Goal: Task Accomplishment & Management: Use online tool/utility

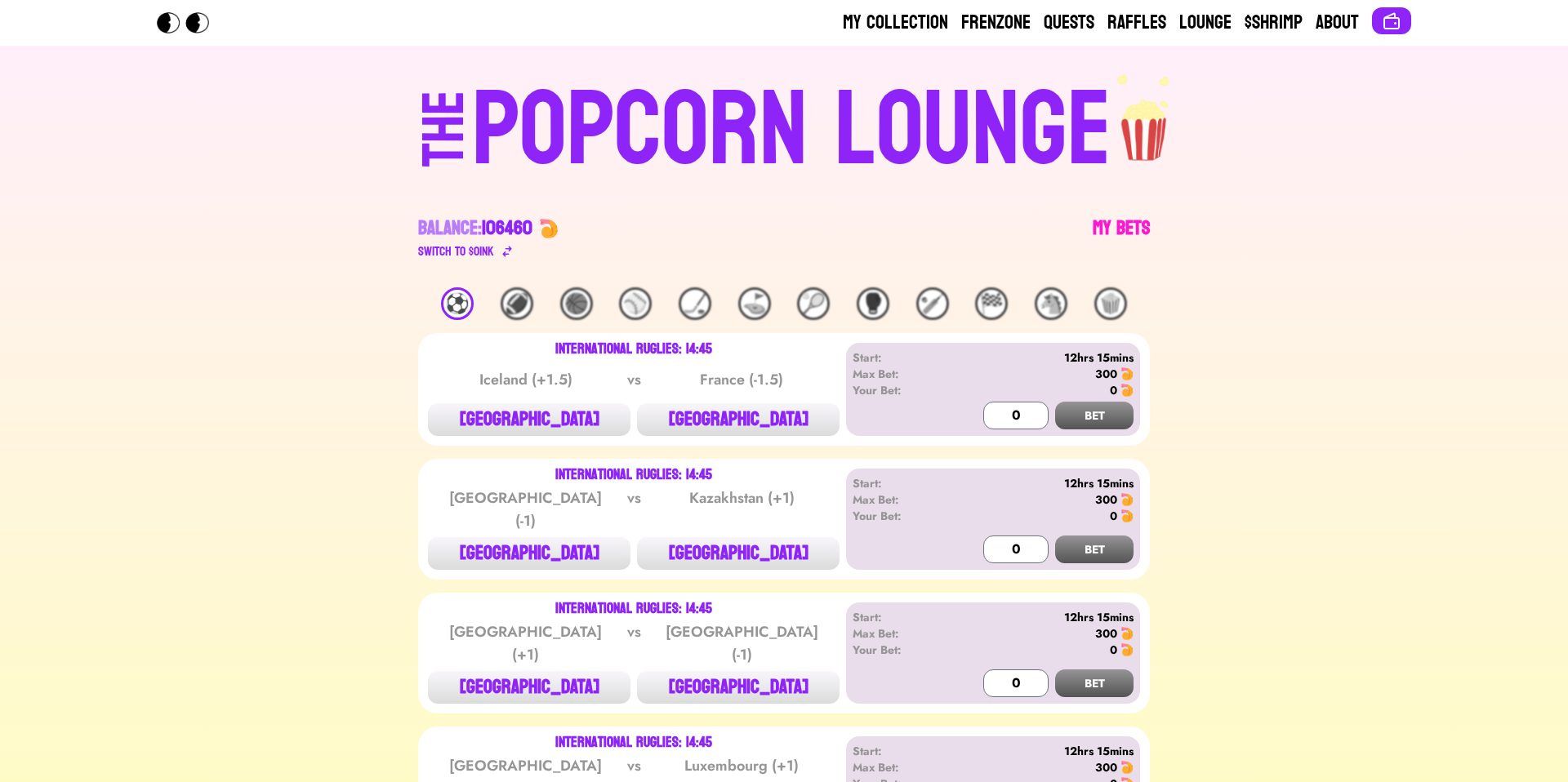
click at [1108, 219] on link "My Bets" at bounding box center [1121, 238] width 57 height 46
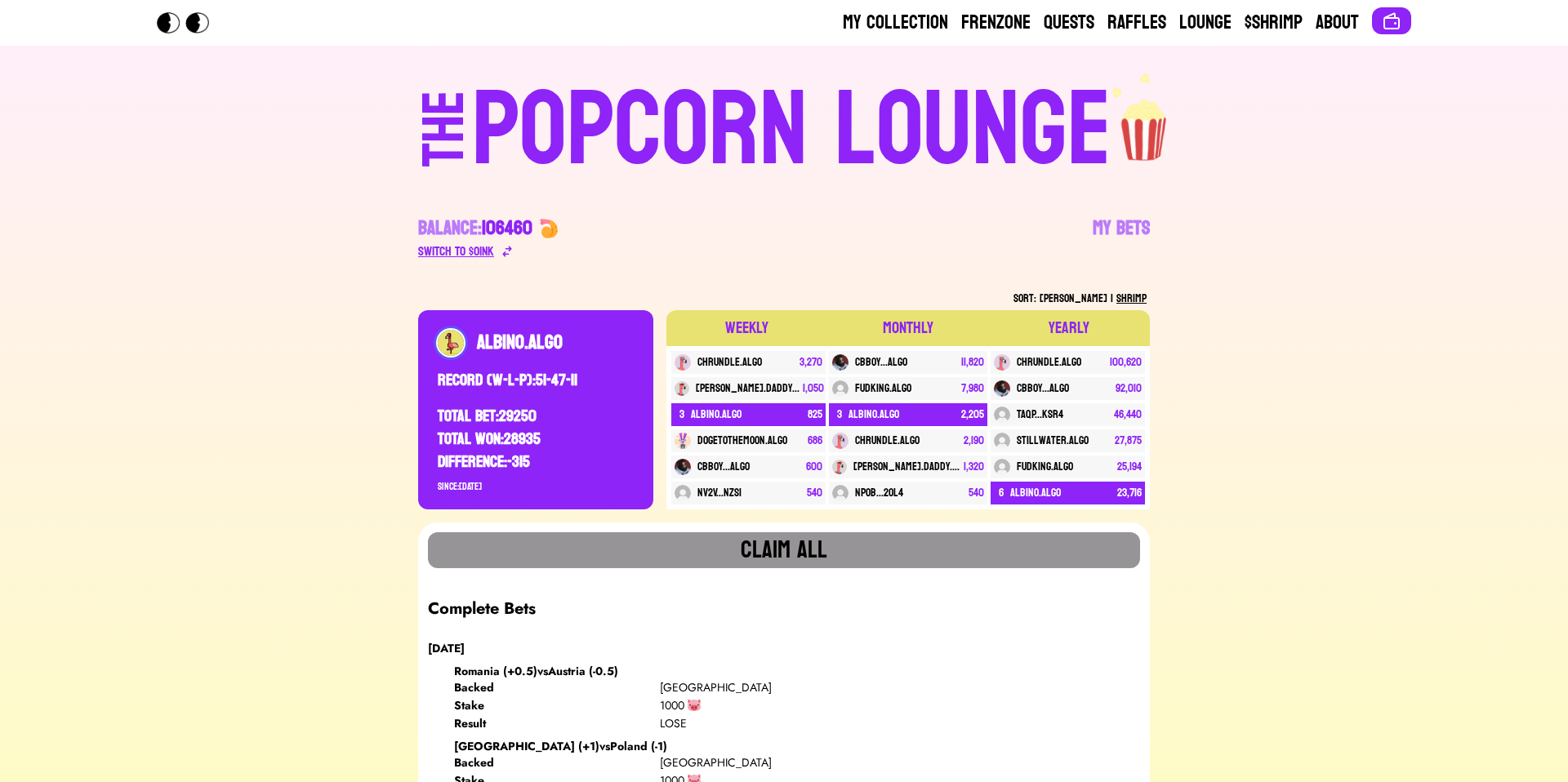
click at [502, 249] on icon at bounding box center [507, 251] width 13 height 13
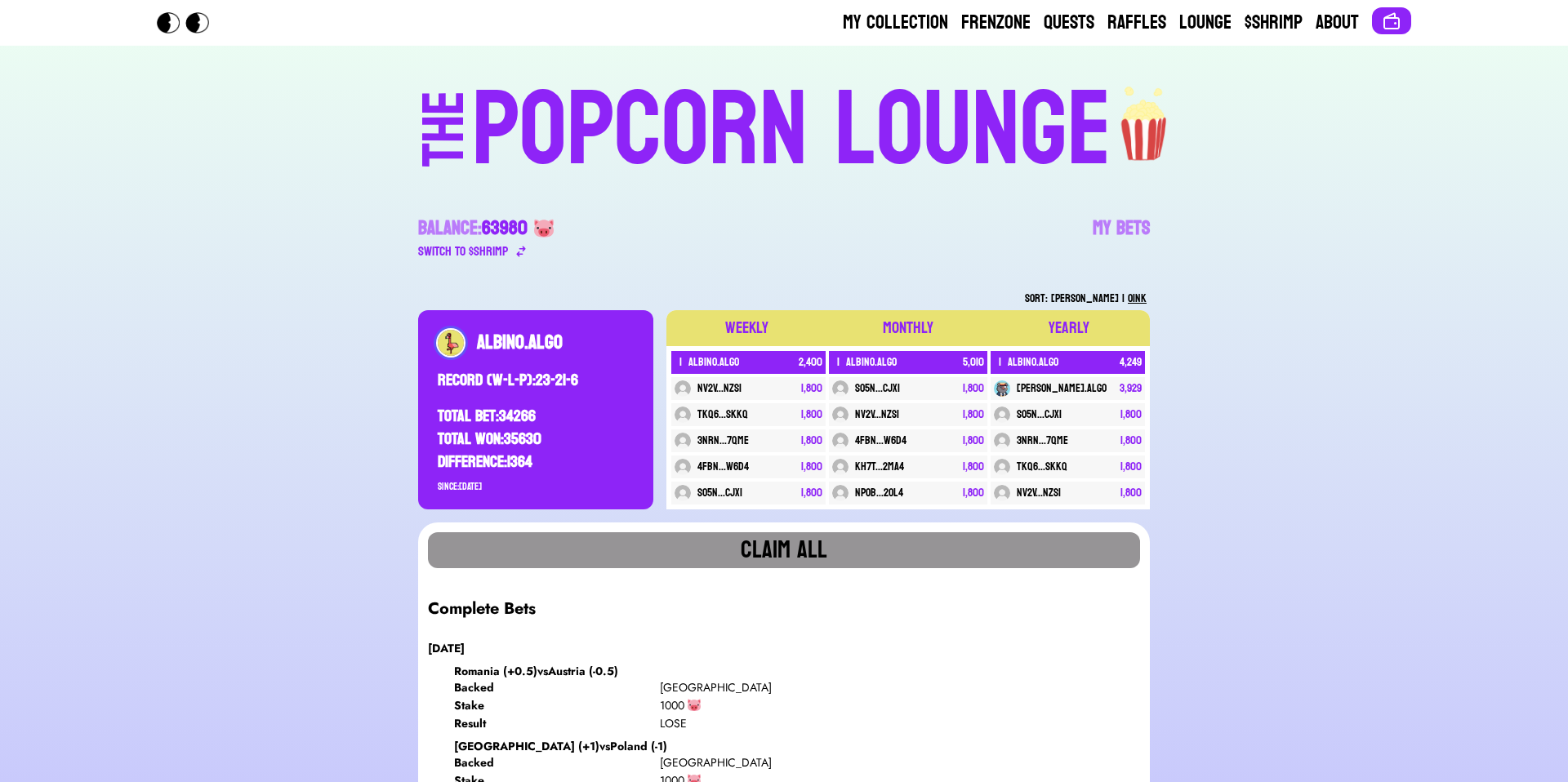
click at [1108, 293] on span "[PERSON_NAME]" at bounding box center [1085, 298] width 68 height 20
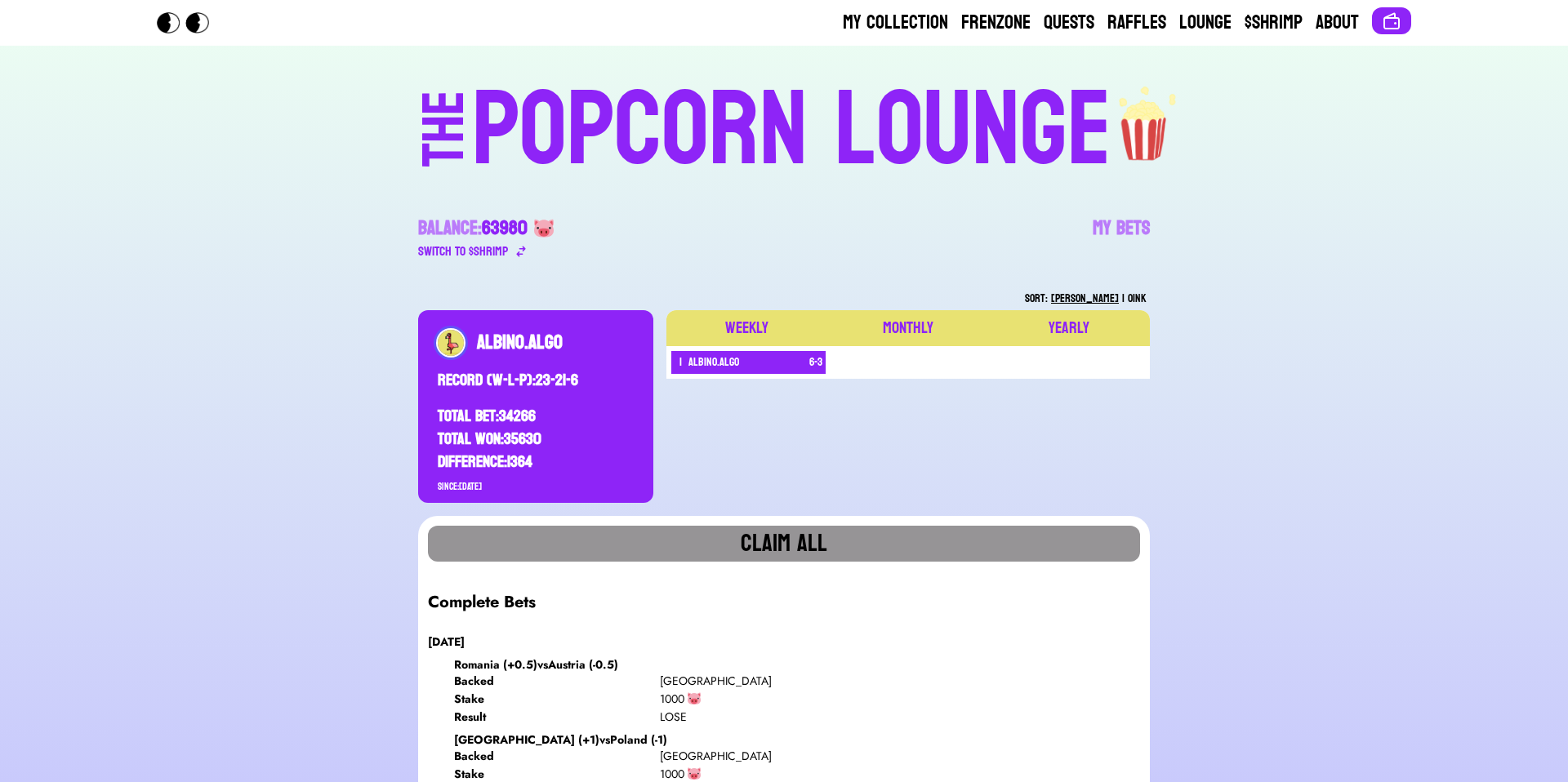
click at [1141, 294] on span "OINK" at bounding box center [1137, 298] width 19 height 20
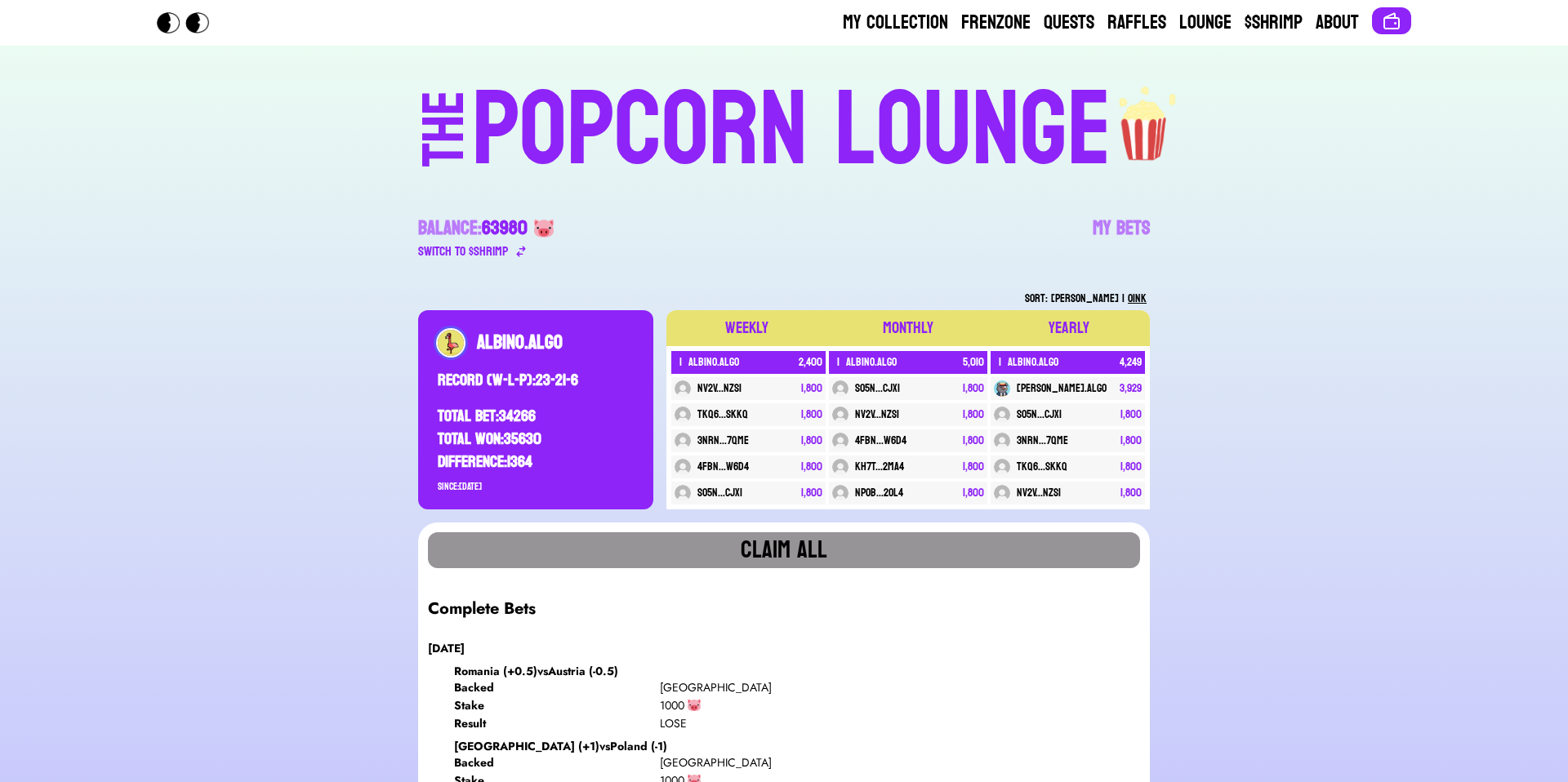
click at [1122, 294] on div "Sort: [PERSON_NAME] | OINK" at bounding box center [784, 299] width 732 height 23
click at [1125, 294] on div "Sort: [PERSON_NAME] | OINK" at bounding box center [784, 299] width 732 height 23
click at [459, 244] on div "Switch to $ SHRIMP" at bounding box center [463, 251] width 90 height 19
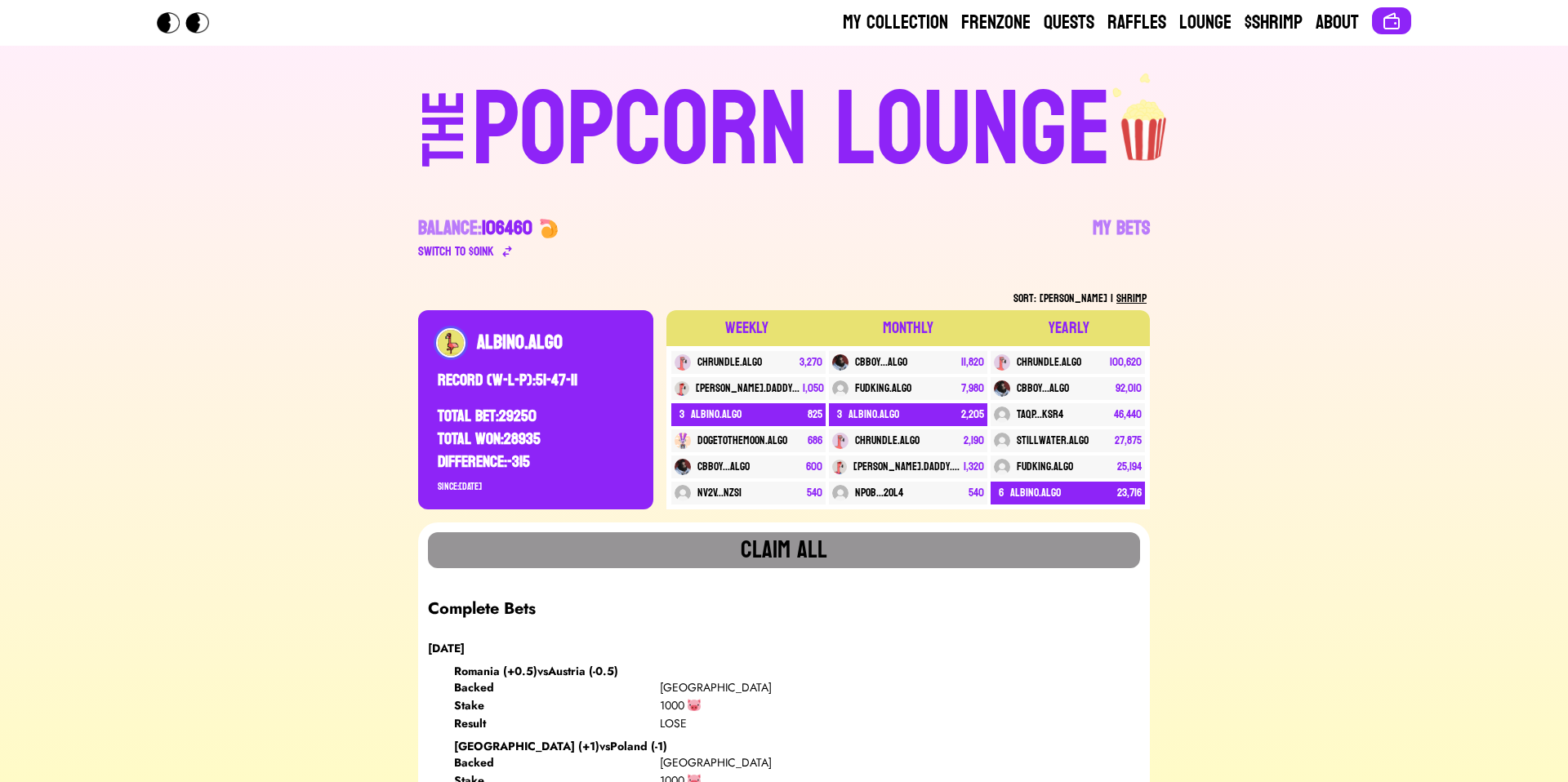
click at [1101, 303] on span "[PERSON_NAME]" at bounding box center [1073, 298] width 68 height 20
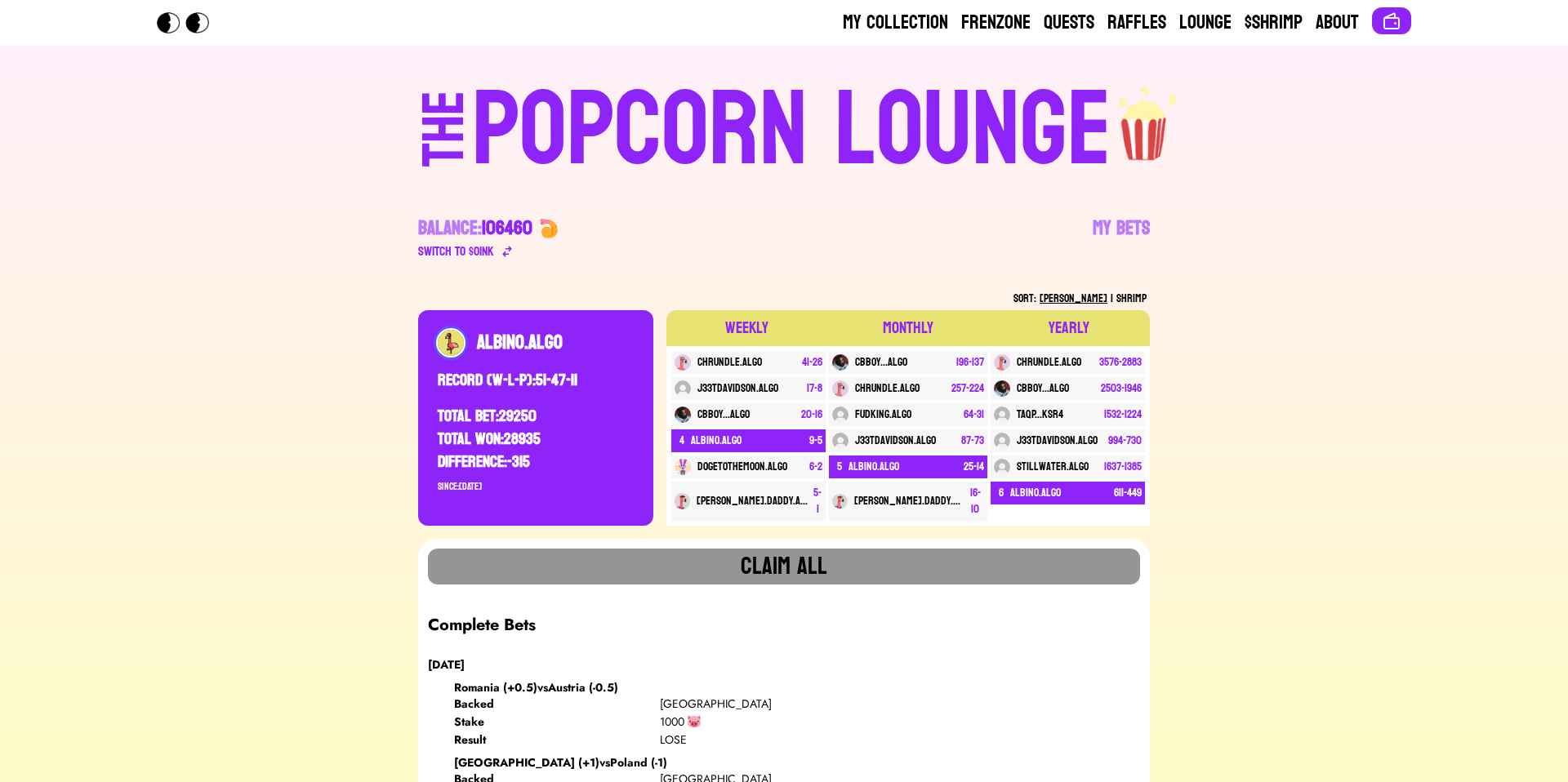
drag, startPoint x: 1124, startPoint y: 294, endPoint x: 1113, endPoint y: 301, distance: 13.0
click at [1124, 294] on span "SHRIMP" at bounding box center [1131, 298] width 30 height 20
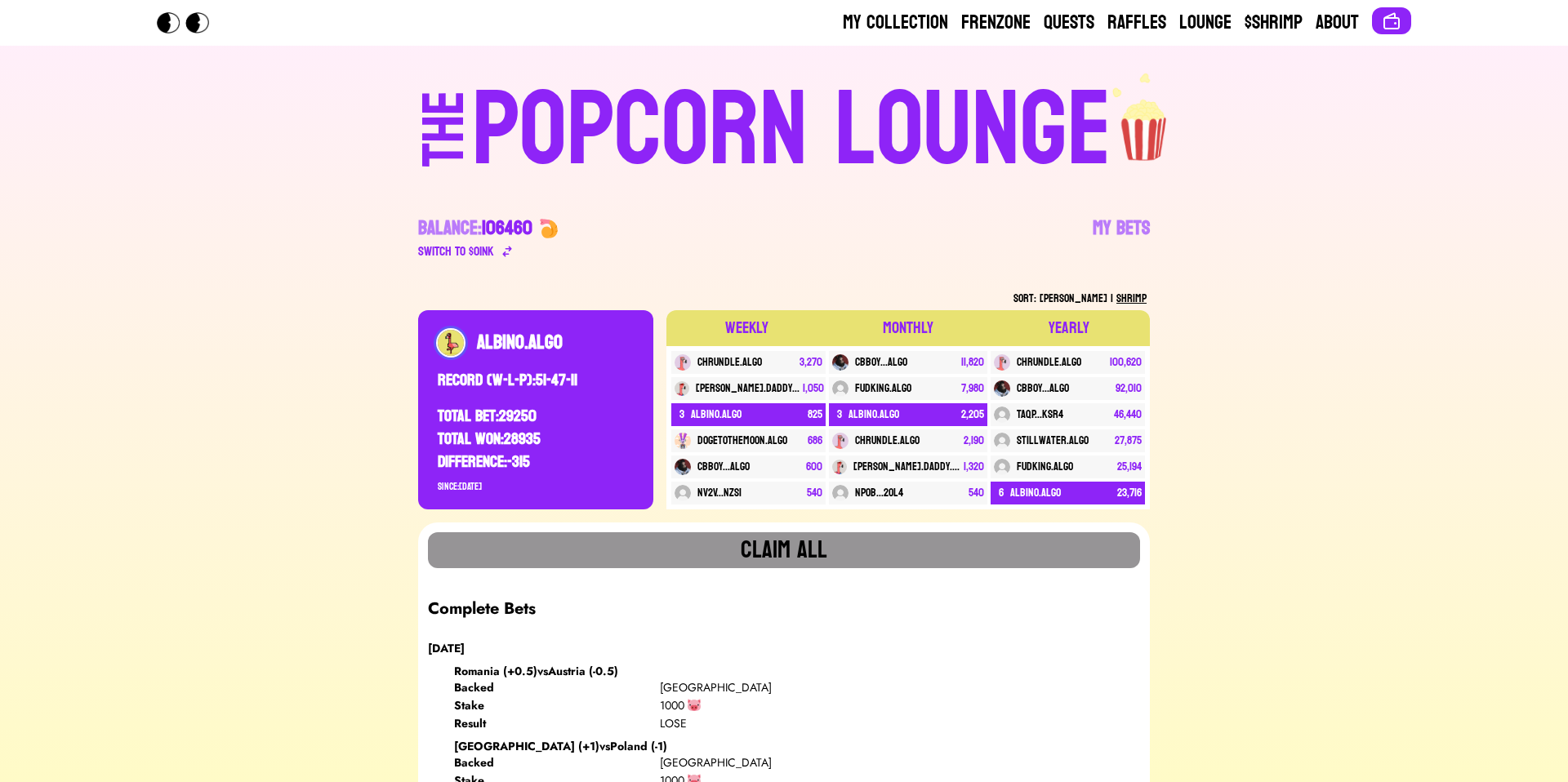
click at [945, 105] on div "POPCORN LOUNGE" at bounding box center [791, 130] width 639 height 105
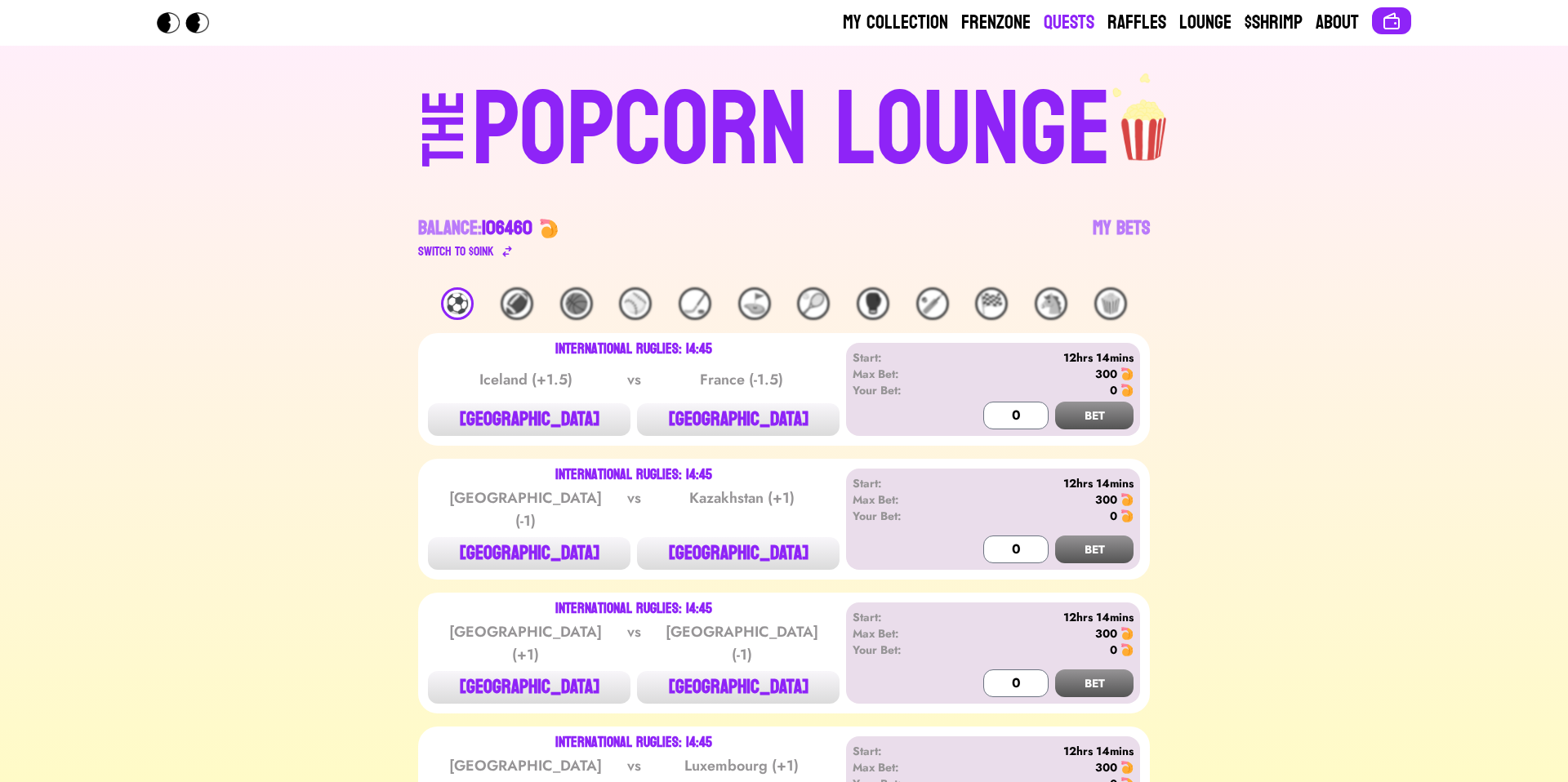
click at [1075, 26] on link "Quests" at bounding box center [1068, 23] width 50 height 26
